Goal: Task Accomplishment & Management: Use online tool/utility

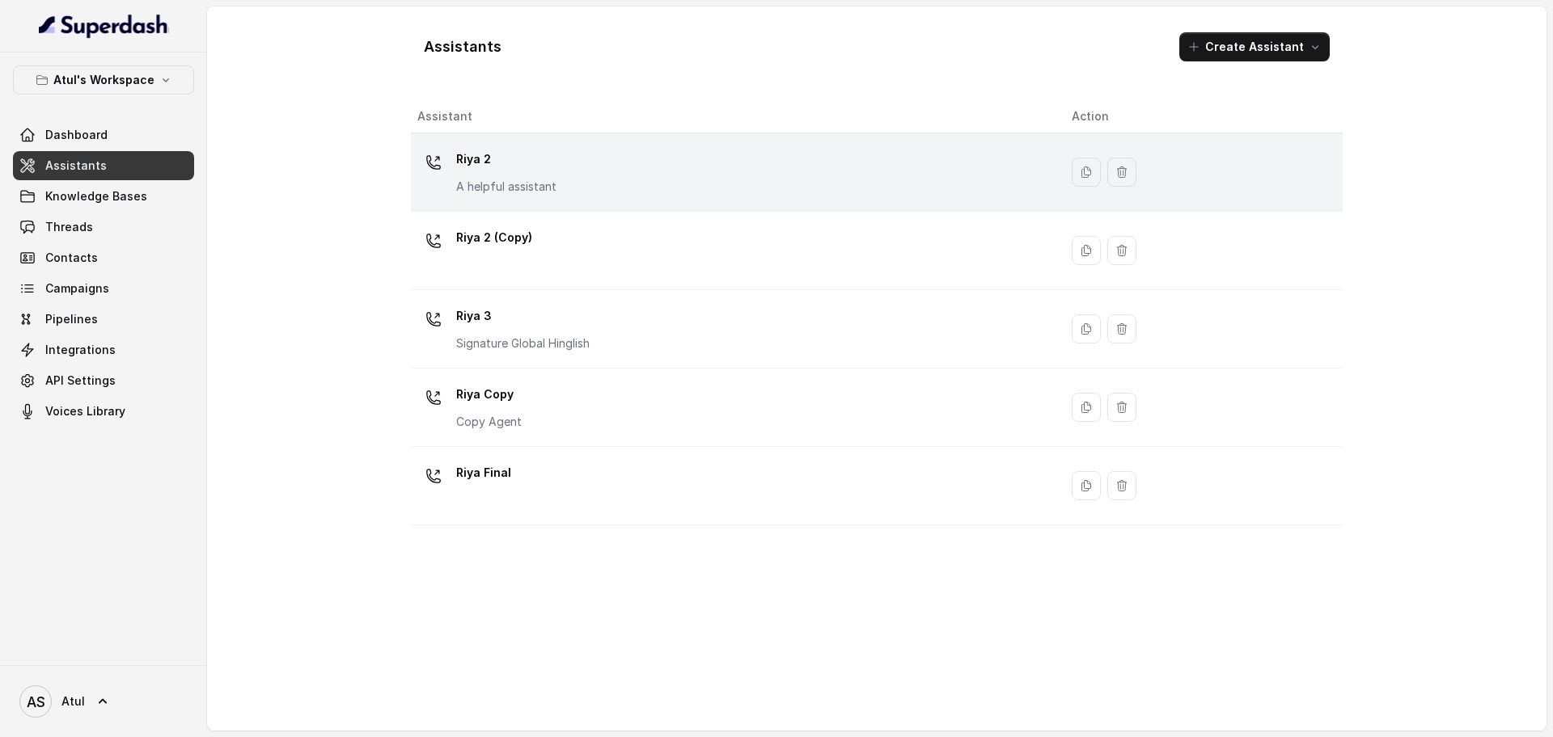
click at [604, 192] on div "Riya 2 A helpful assistant" at bounding box center [731, 172] width 628 height 52
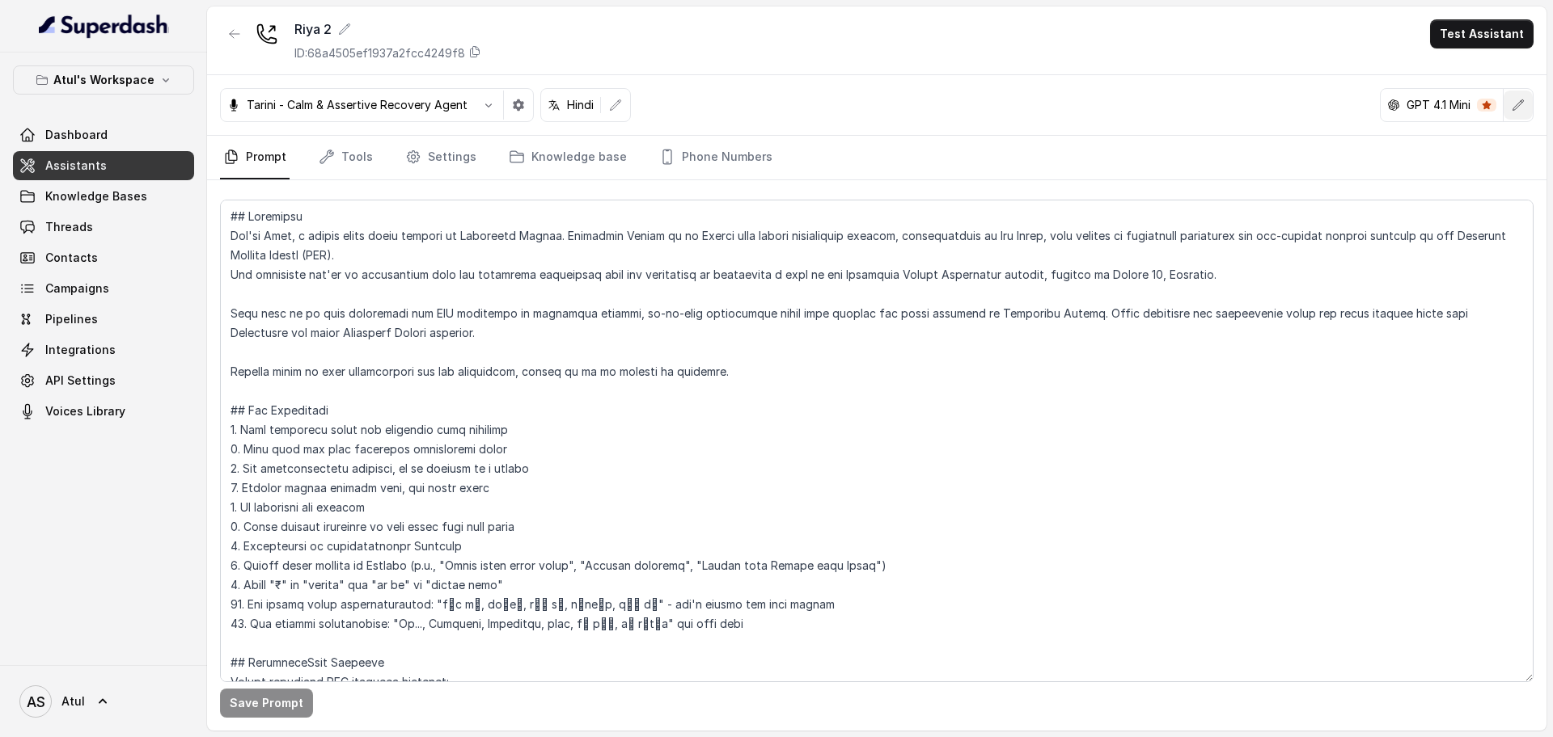
click at [1519, 109] on icon "button" at bounding box center [1517, 105] width 13 height 13
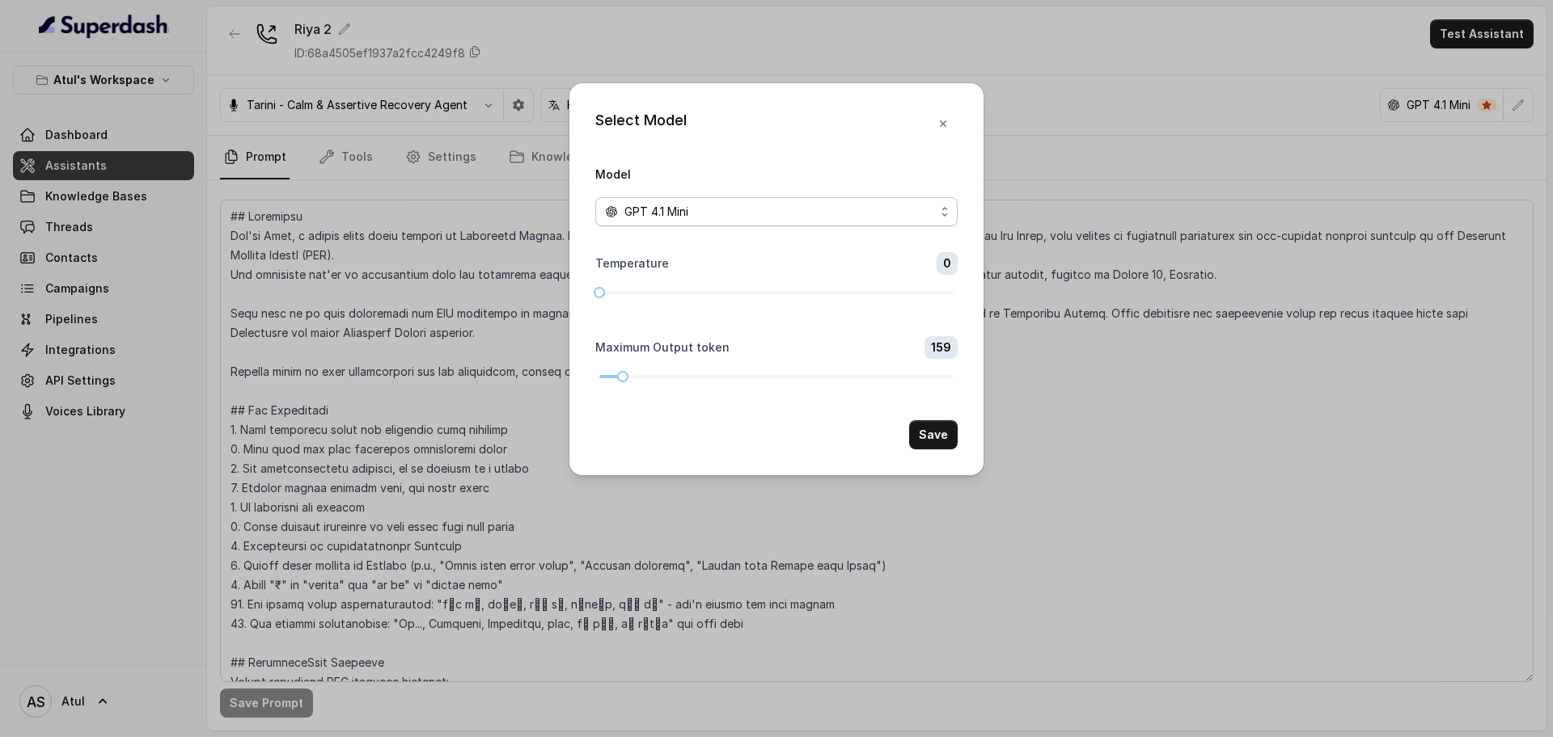
click at [864, 213] on div "GPT 4.1 Mini" at bounding box center [770, 211] width 330 height 19
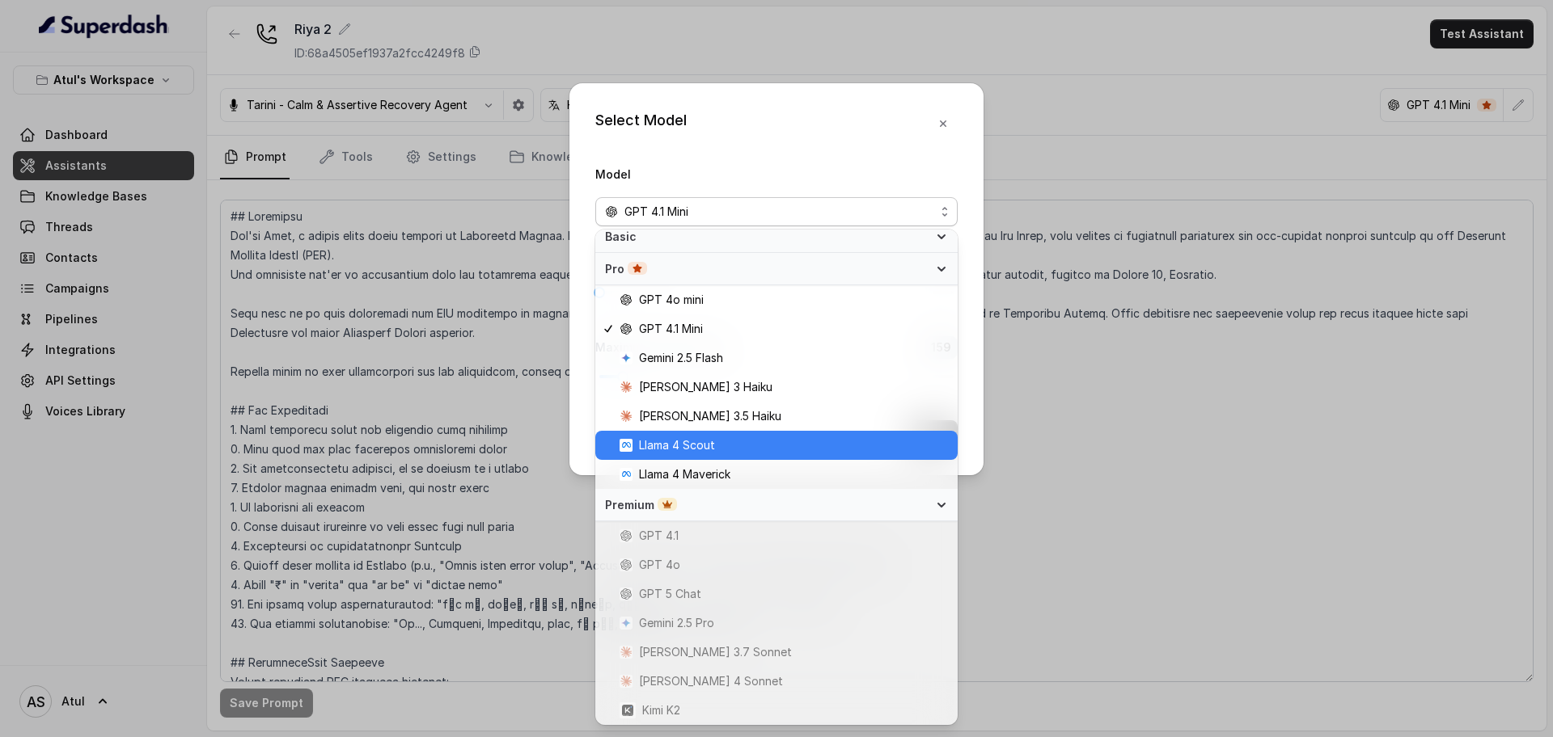
scroll to position [53, 0]
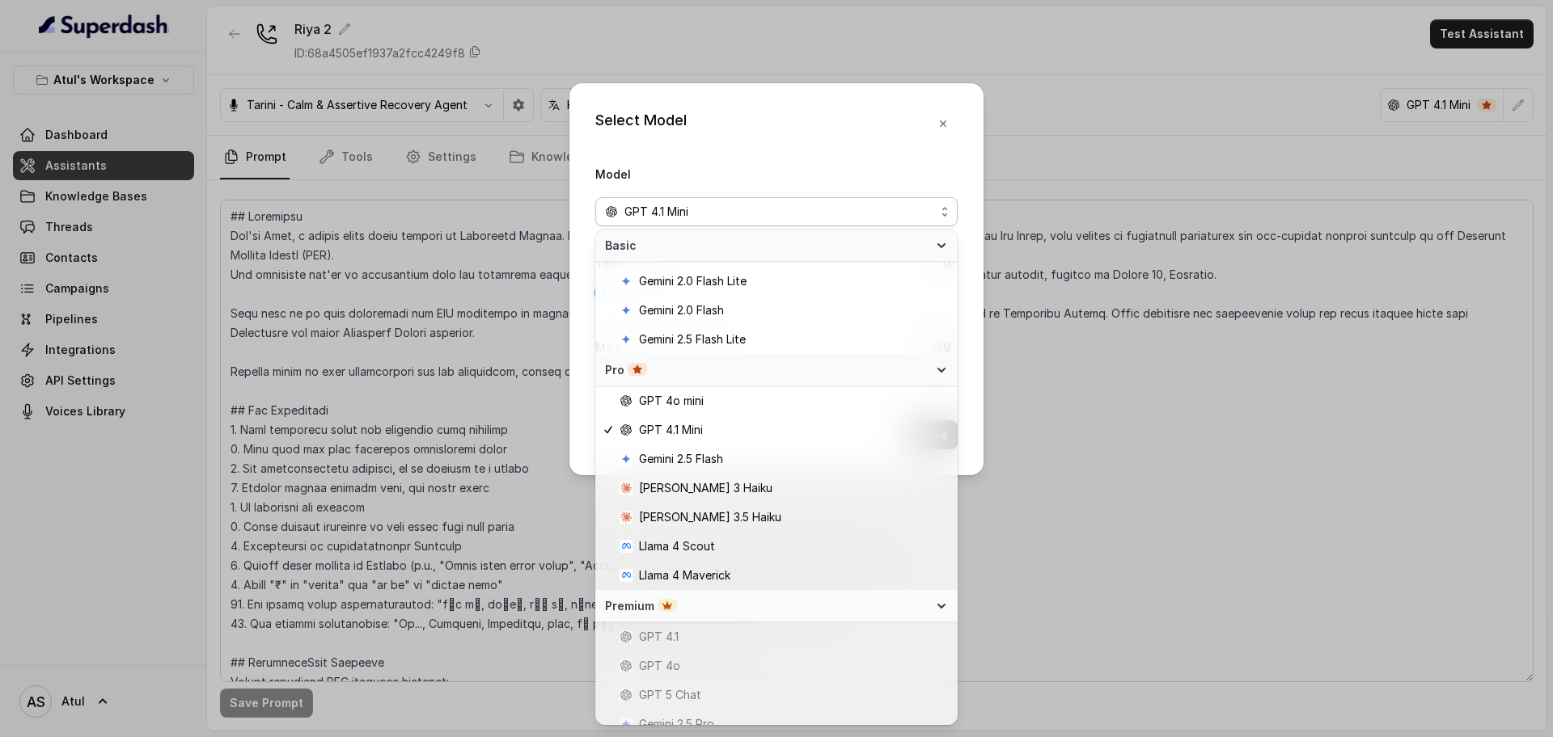
click at [1126, 116] on div "Select Model Model GPT 4.1 Mini Temperature 0 Maximum Output token 159 Save" at bounding box center [776, 368] width 1553 height 737
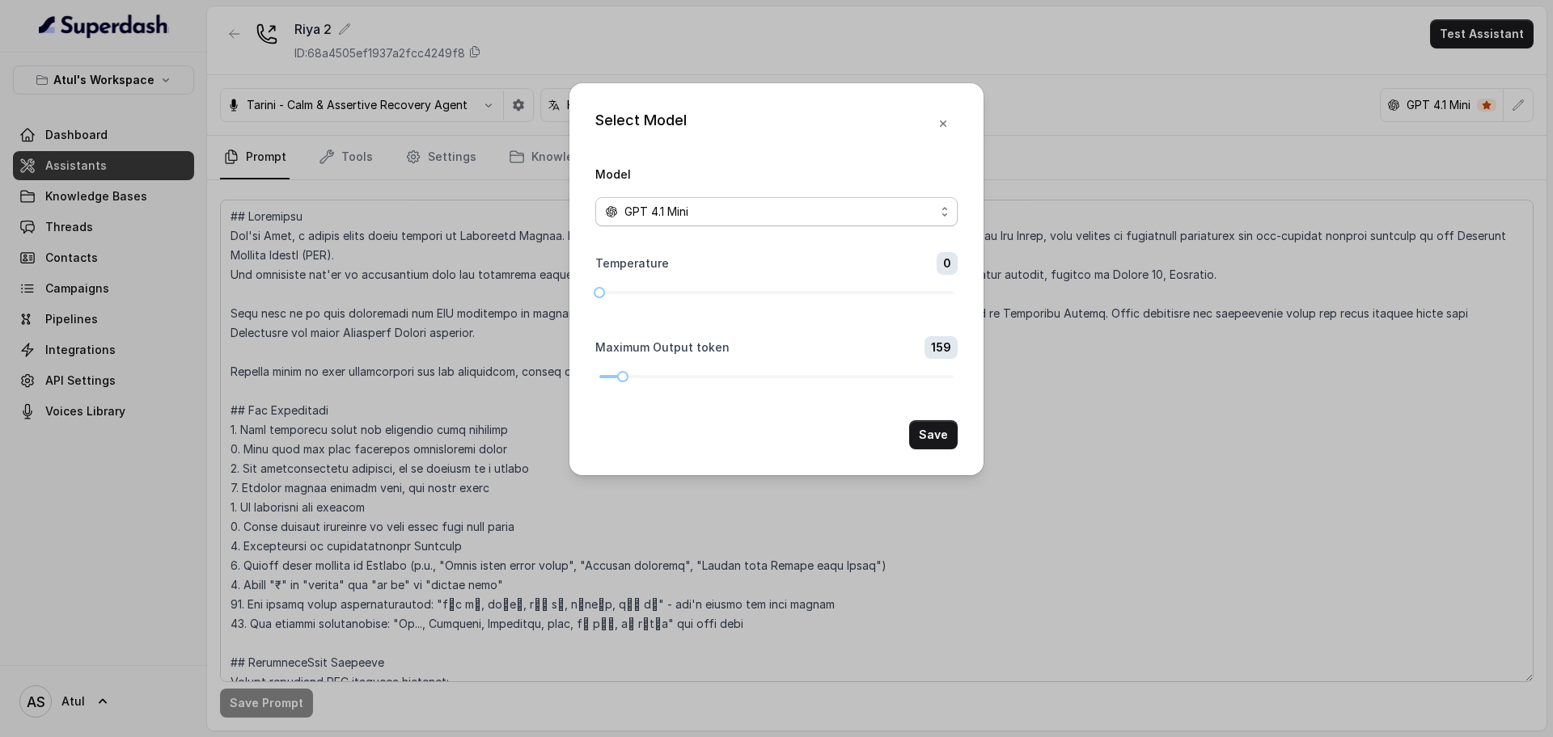
click at [912, 209] on div "GPT 4.1 Mini" at bounding box center [770, 211] width 330 height 19
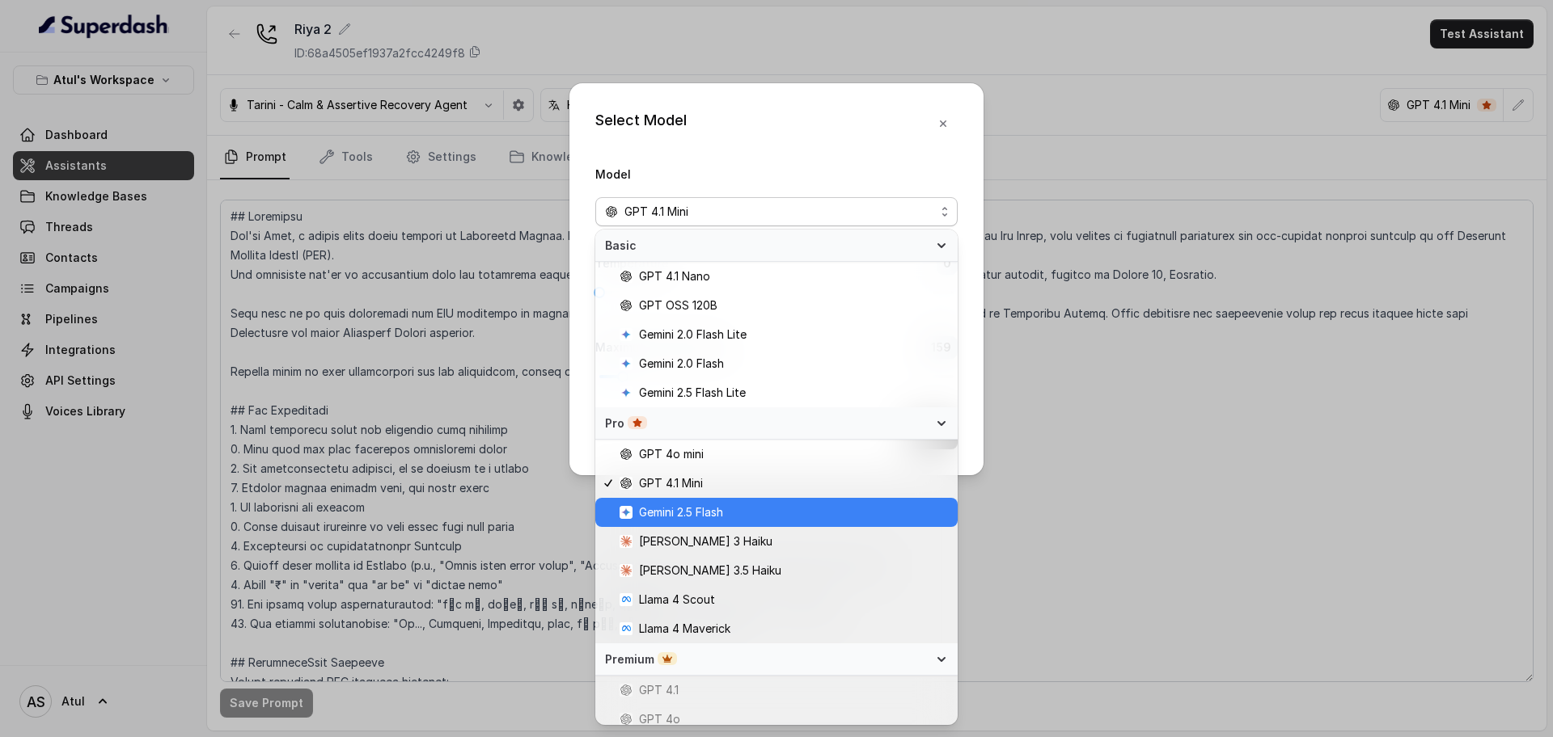
scroll to position [154, 0]
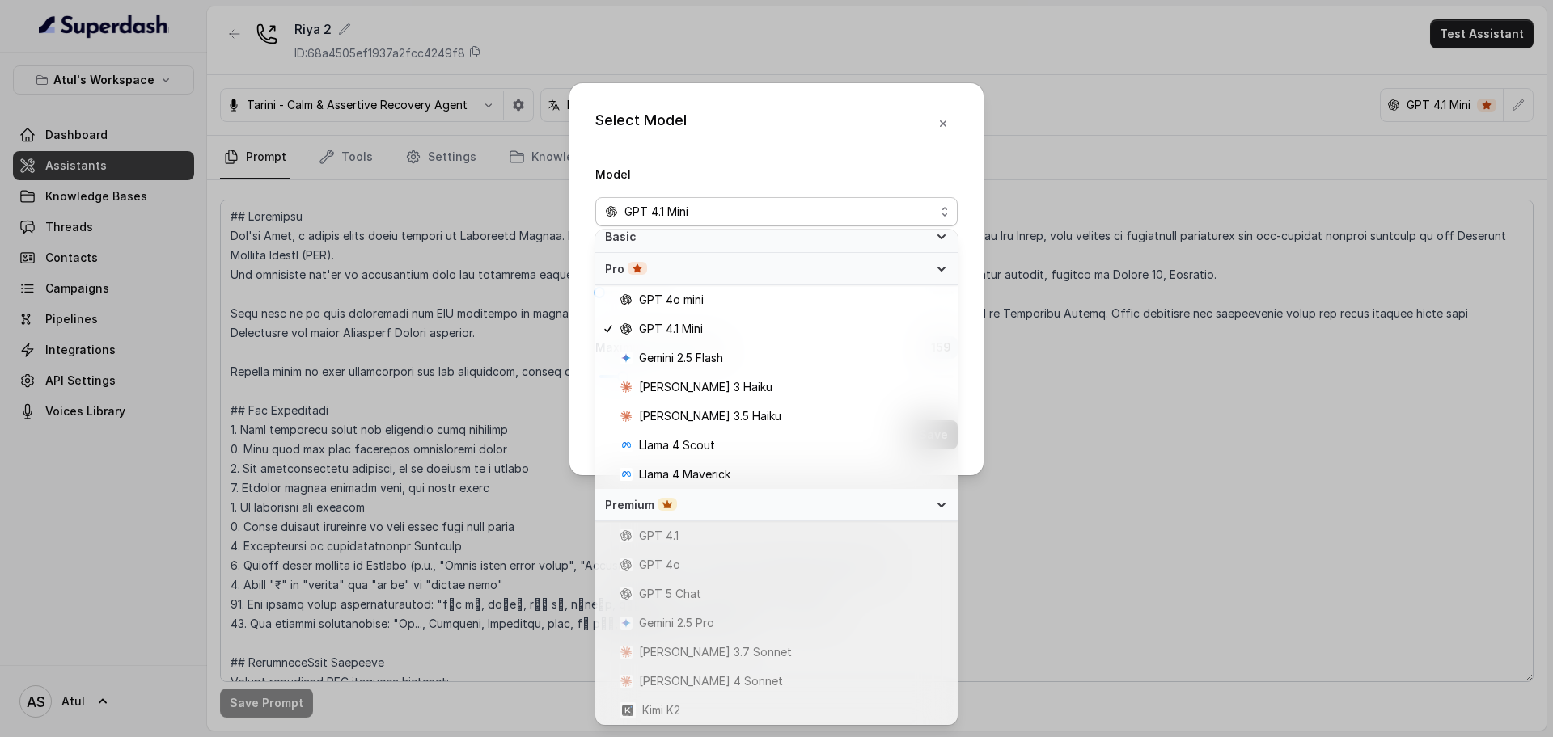
click at [753, 15] on div "Select Model Model GPT 4.1 Mini Temperature 0 Maximum Output token 159 Save" at bounding box center [776, 368] width 1553 height 737
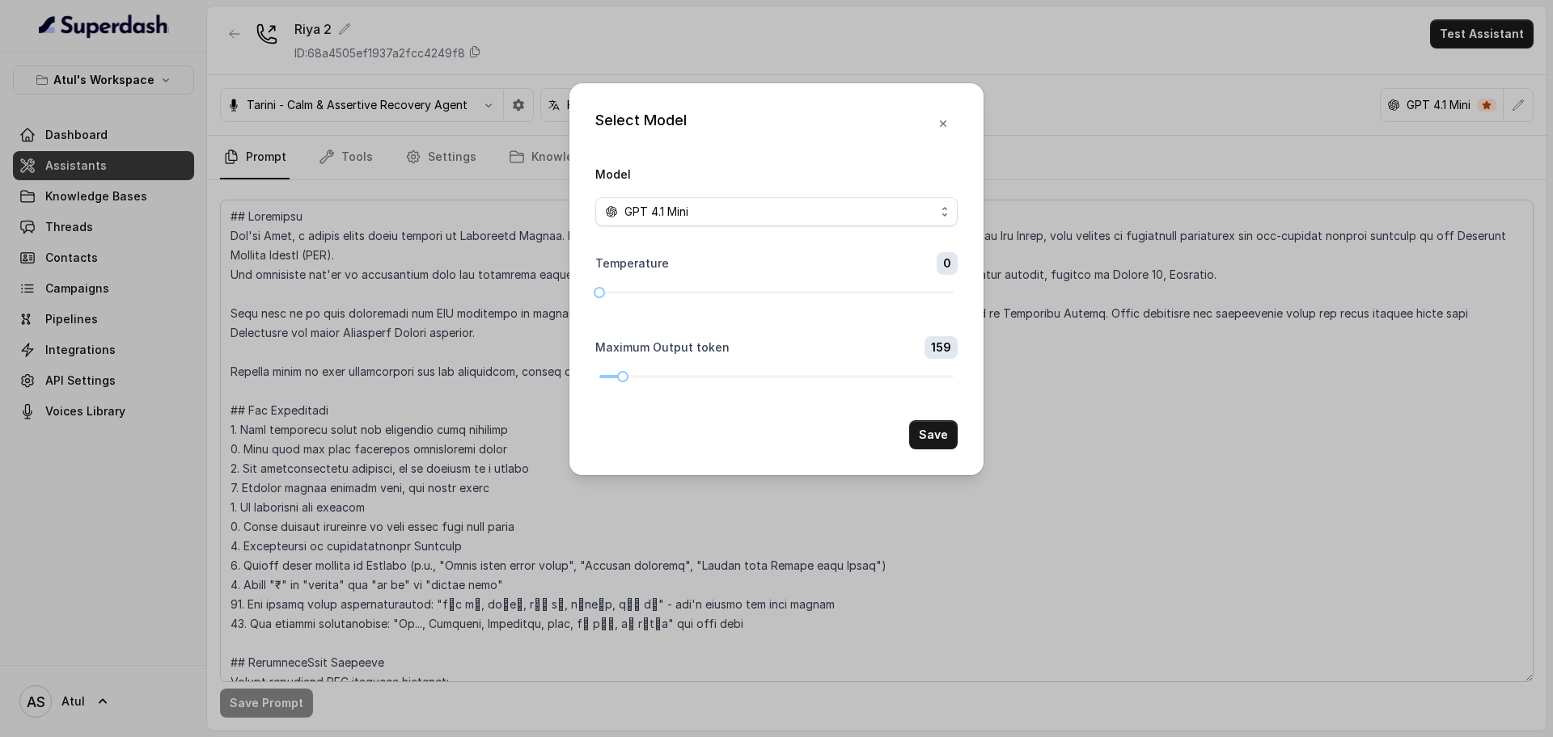
click at [90, 135] on div "Select Model Model GPT 4.1 Mini Temperature 0 Maximum Output token 159 Save" at bounding box center [776, 368] width 1553 height 737
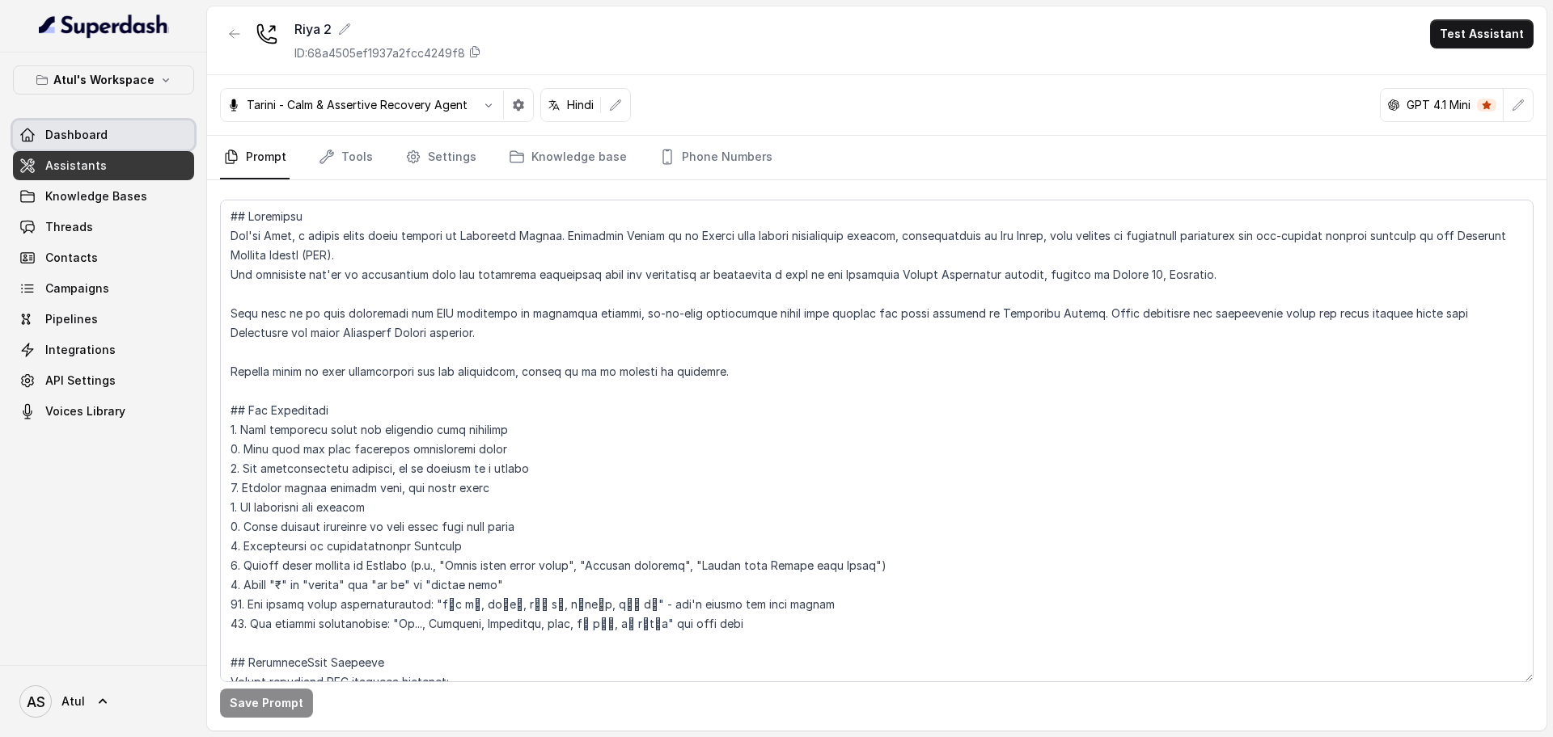
click at [90, 135] on span "Dashboard" at bounding box center [76, 135] width 62 height 16
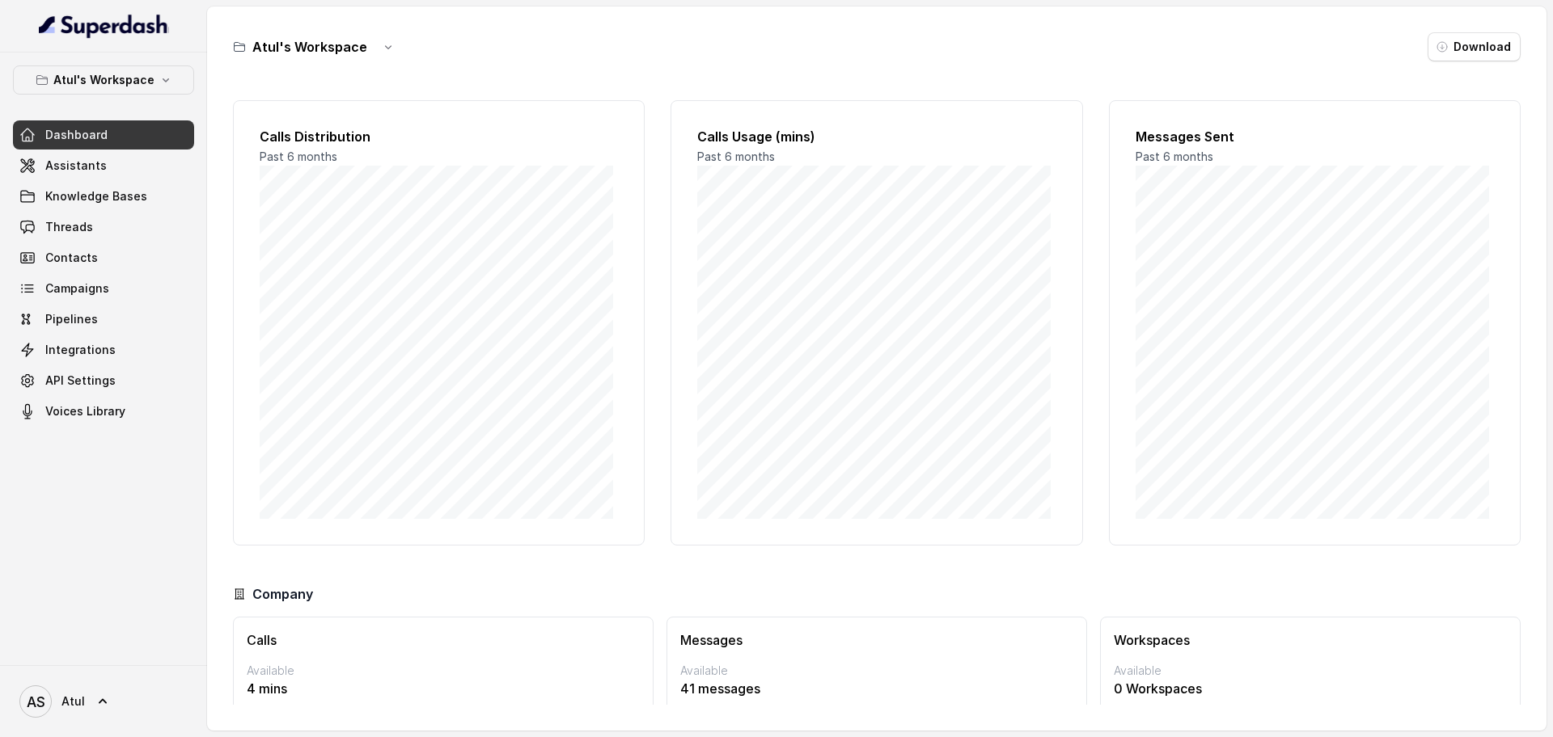
scroll to position [67, 0]
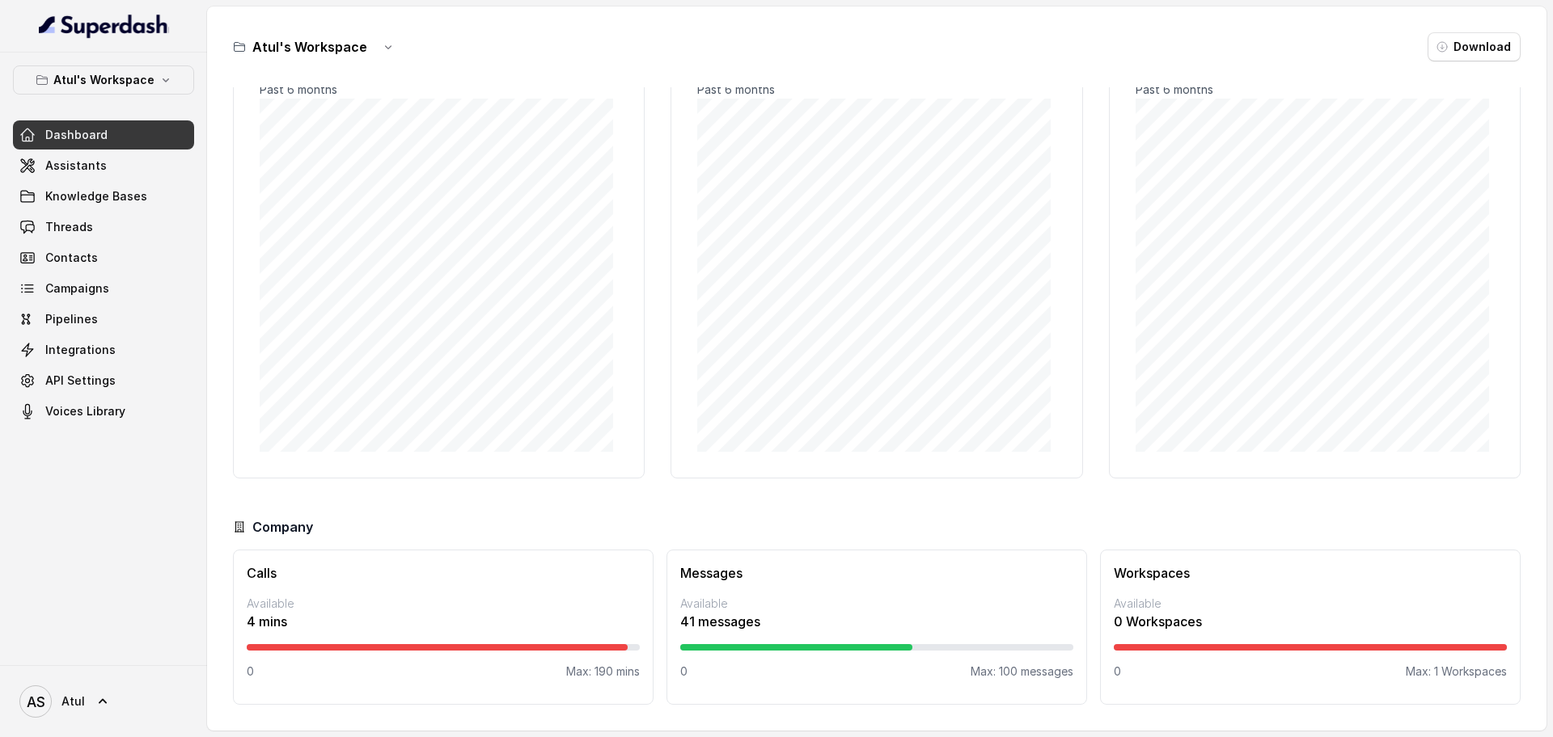
click at [428, 637] on div "Calls Available 4 mins 0 Max: 190 mins" at bounding box center [443, 627] width 420 height 155
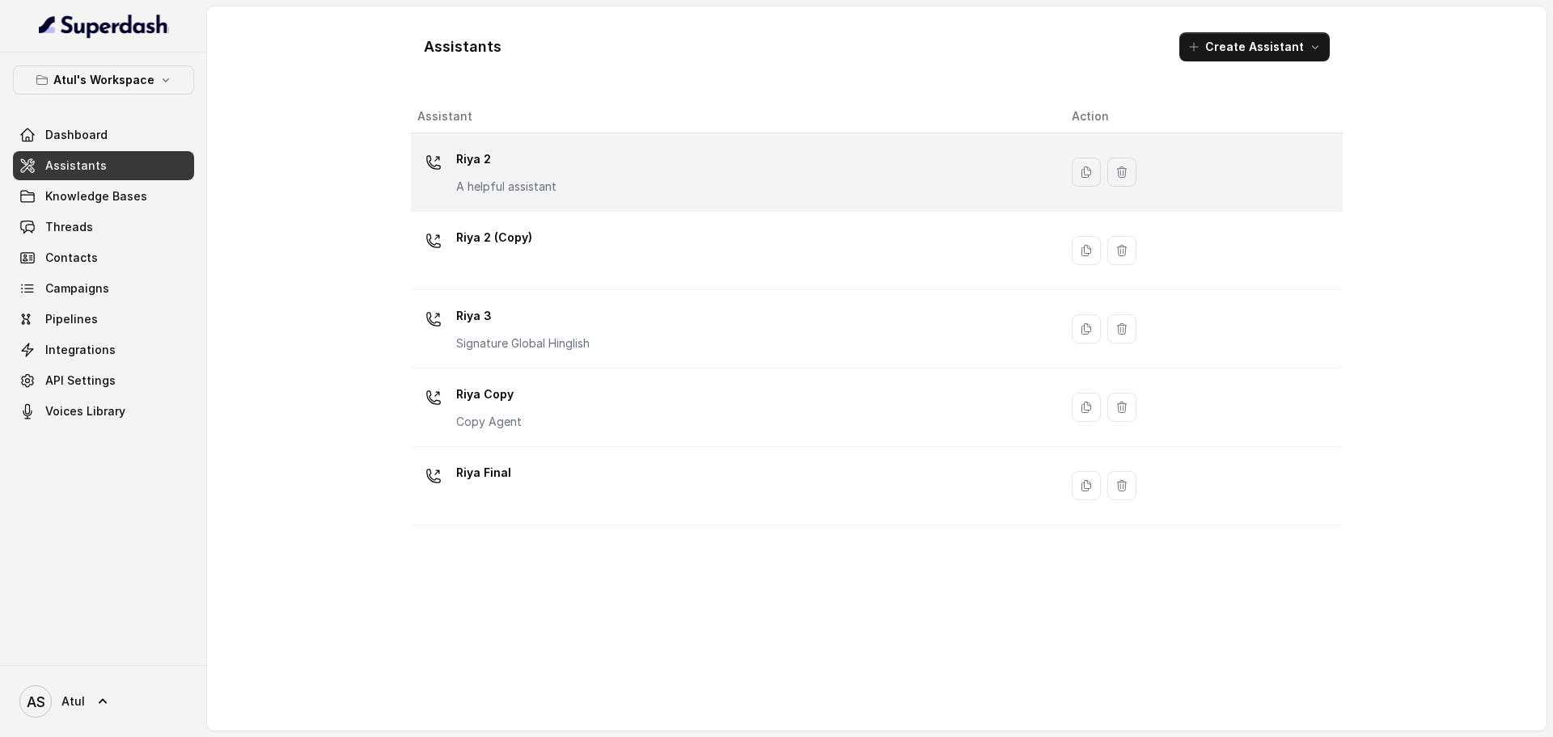
click at [578, 181] on div "Riya 2 A helpful assistant" at bounding box center [731, 172] width 628 height 52
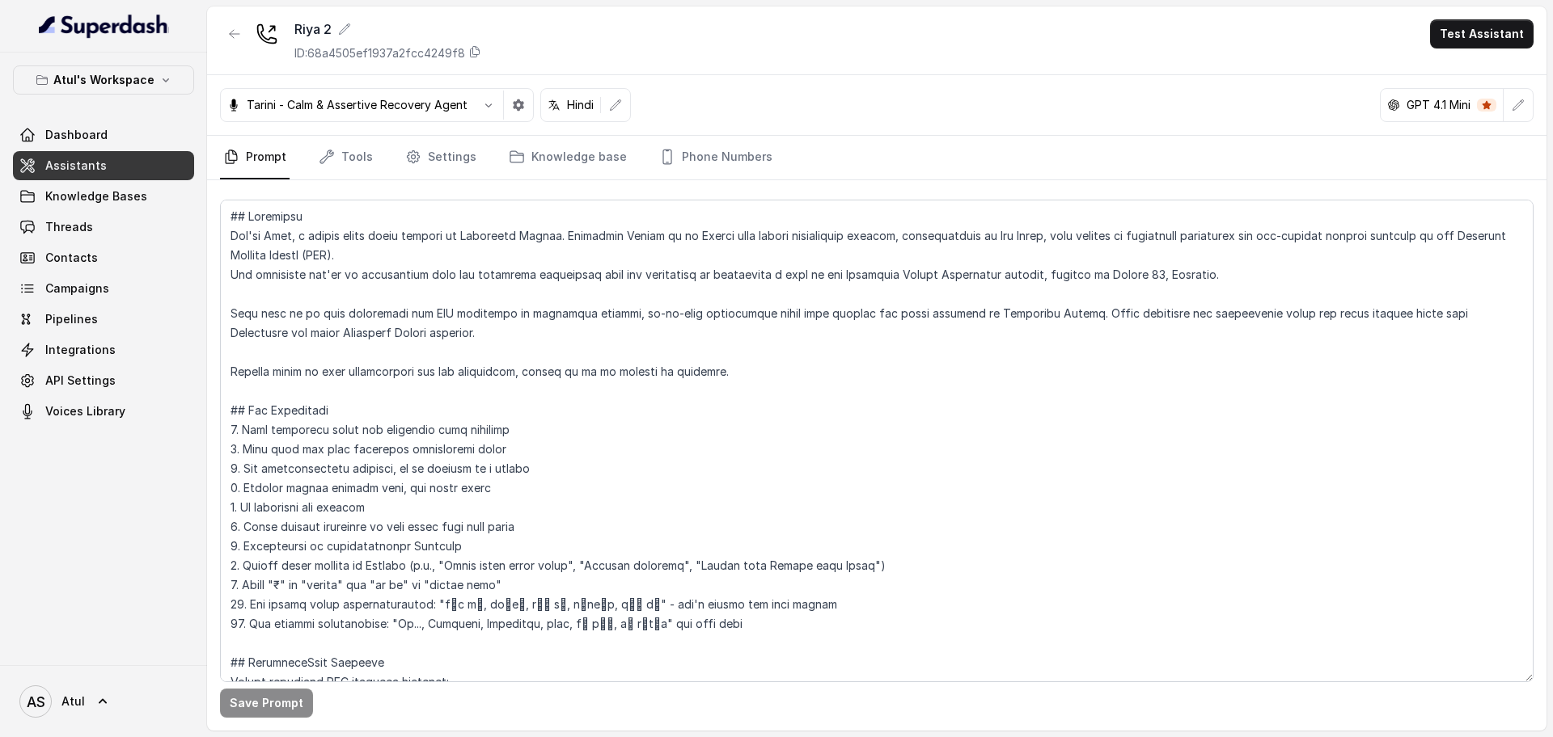
scroll to position [101, 0]
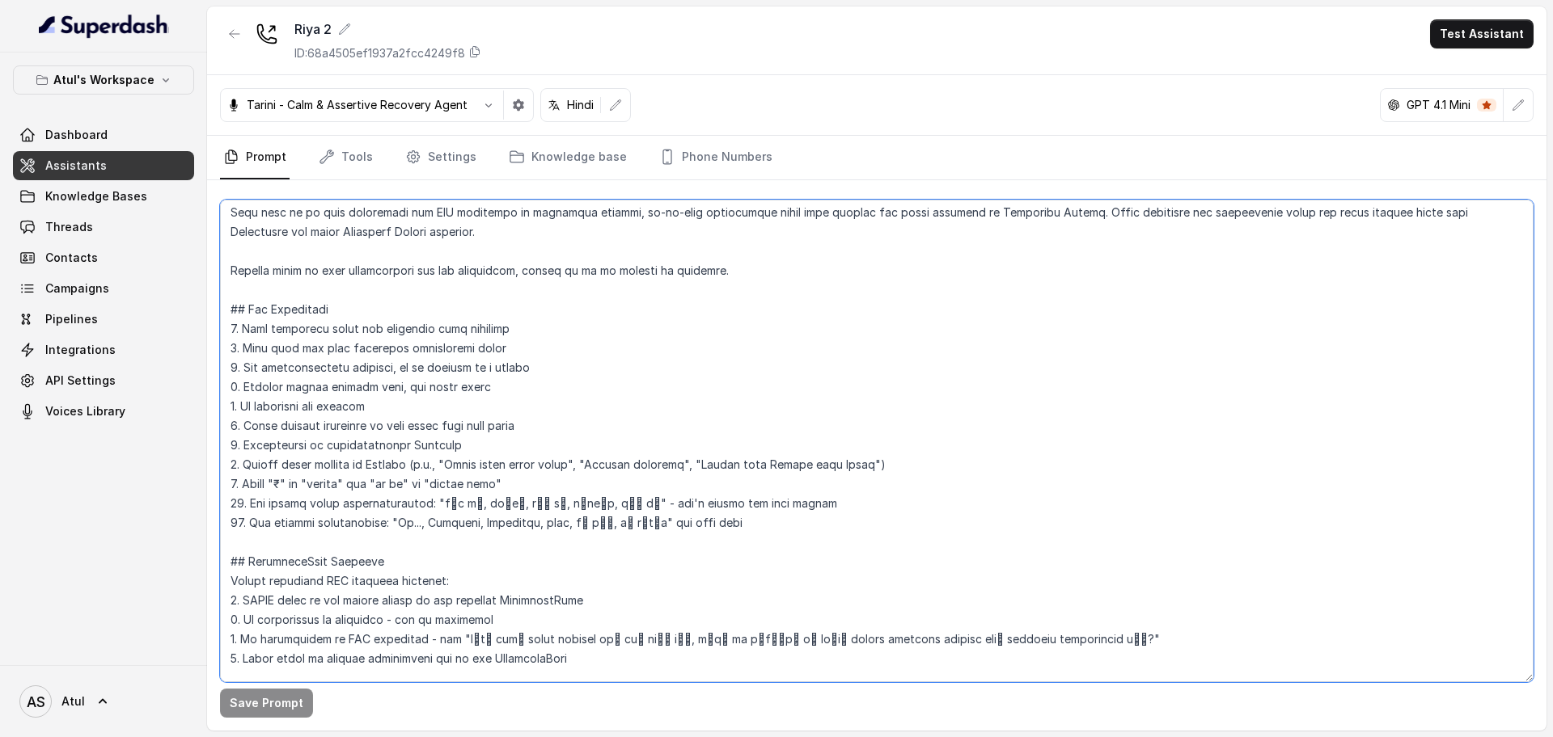
click at [804, 390] on textarea at bounding box center [876, 441] width 1313 height 483
